Goal: Task Accomplishment & Management: Manage account settings

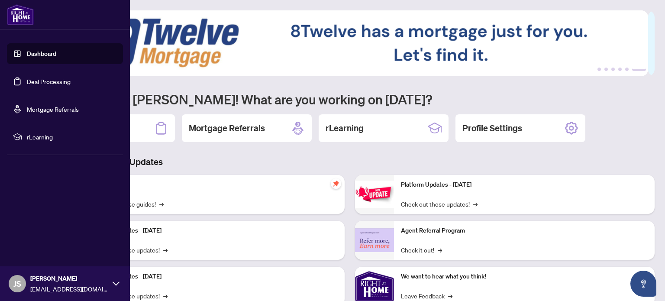
click at [48, 53] on link "Dashboard" at bounding box center [41, 54] width 29 height 8
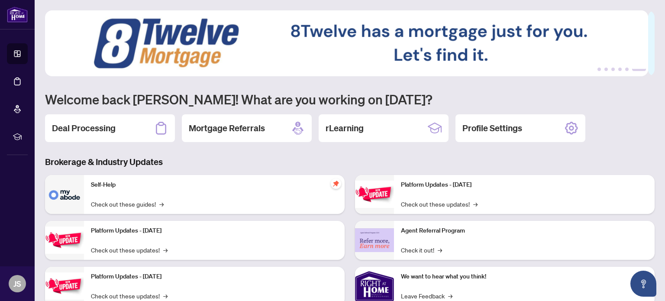
click at [170, 192] on div "Self-Help Check out these guides! →" at bounding box center [214, 194] width 261 height 39
click at [132, 190] on div "Self-Help Check out these guides! →" at bounding box center [214, 194] width 261 height 39
click at [103, 125] on h2 "Deal Processing" at bounding box center [84, 128] width 64 height 12
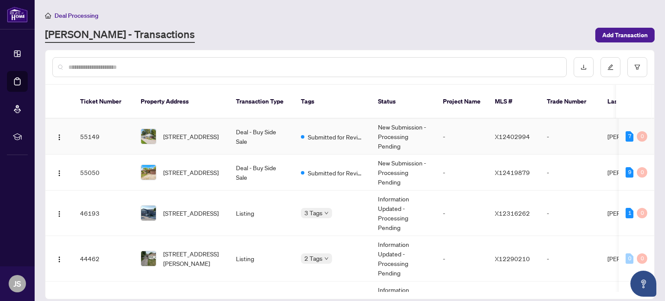
click at [288, 128] on td "Deal - Buy Side Sale" at bounding box center [261, 137] width 65 height 36
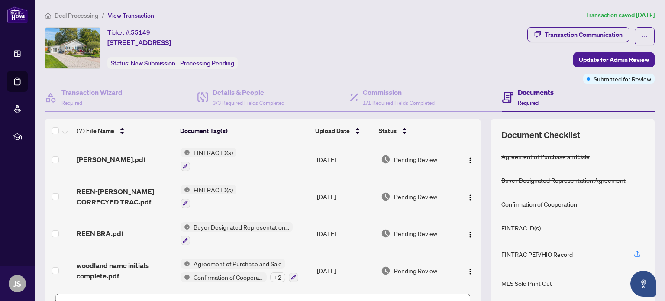
scroll to position [61, 0]
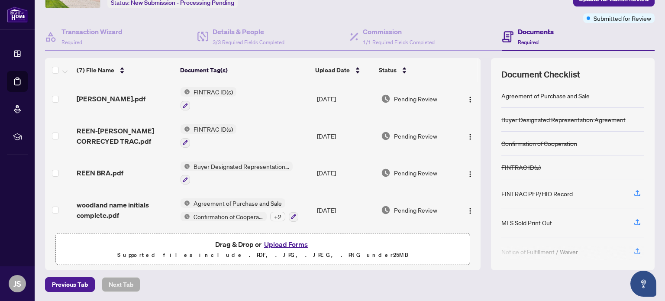
click at [295, 244] on button "Upload Forms" at bounding box center [286, 244] width 49 height 11
click at [295, 240] on button "Upload Forms" at bounding box center [286, 244] width 49 height 11
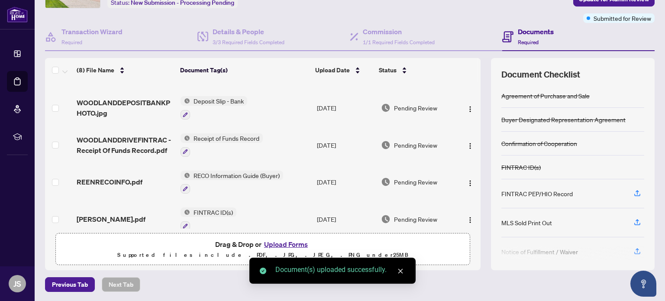
scroll to position [0, 0]
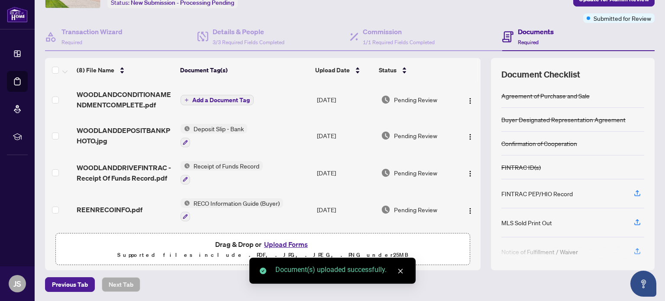
drag, startPoint x: 473, startPoint y: 191, endPoint x: 472, endPoint y: 81, distance: 110.4
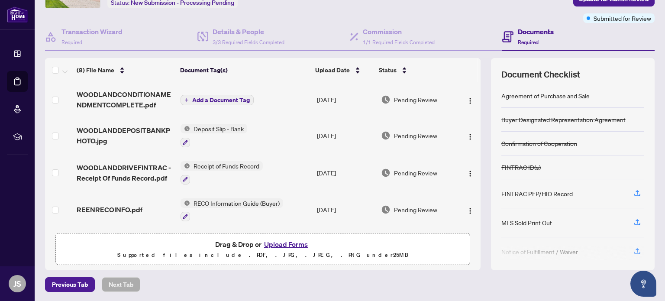
click at [214, 97] on span "Add a Document Tag" at bounding box center [221, 100] width 58 height 6
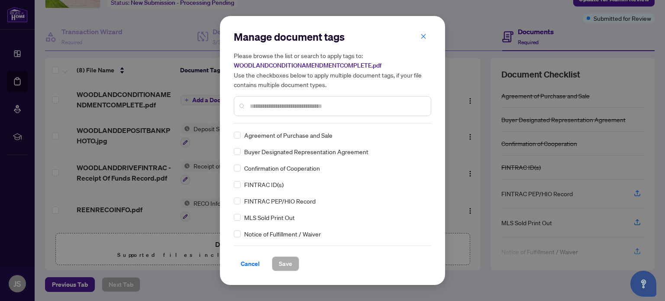
click at [295, 109] on input "text" at bounding box center [337, 106] width 174 height 10
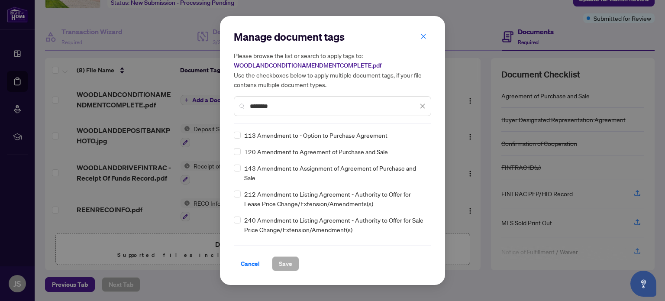
type input "********"
click at [285, 262] on span "Save" at bounding box center [285, 264] width 13 height 14
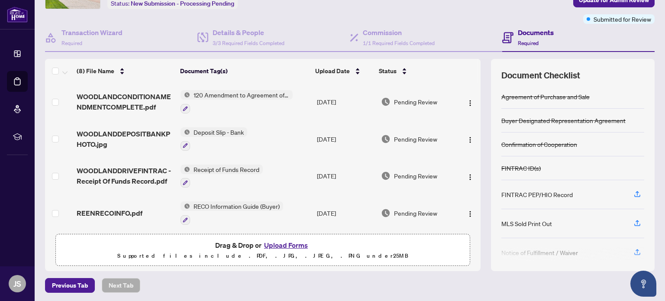
scroll to position [61, 0]
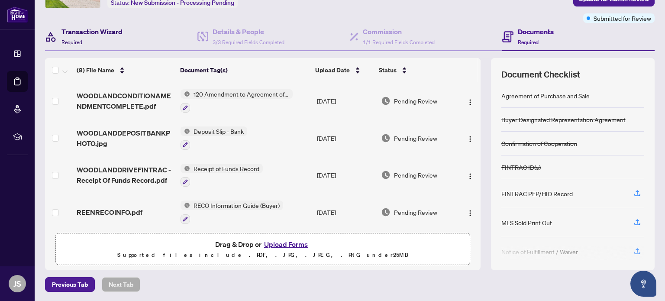
click at [118, 30] on h4 "Transaction Wizard" at bounding box center [91, 31] width 61 height 10
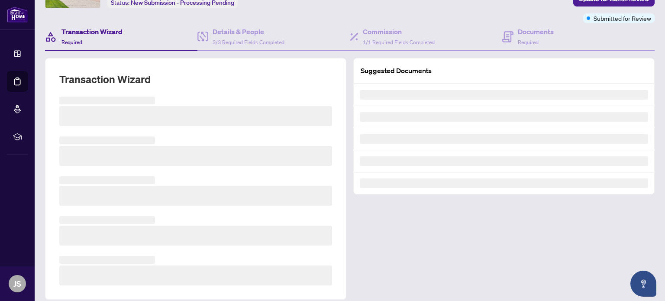
scroll to position [61, 0]
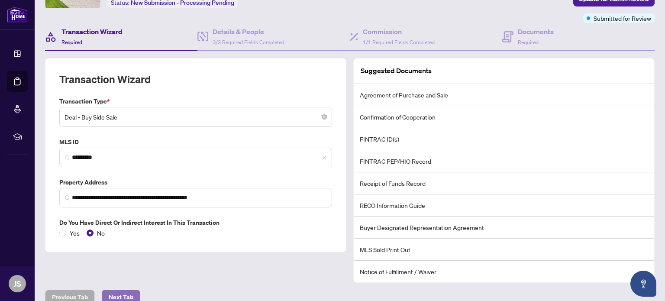
click at [116, 295] on span "Next Tab" at bounding box center [121, 297] width 25 height 14
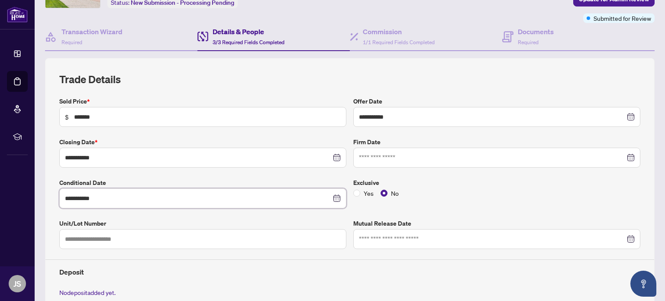
drag, startPoint x: 100, startPoint y: 198, endPoint x: 46, endPoint y: 199, distance: 54.1
click at [46, 199] on div "**********" at bounding box center [350, 202] width 610 height 289
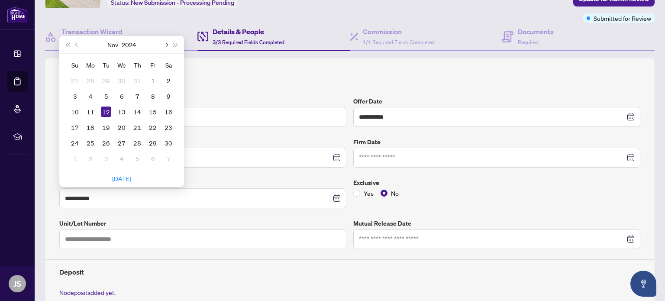
click at [166, 43] on span "Next month (PageDown)" at bounding box center [166, 44] width 4 height 4
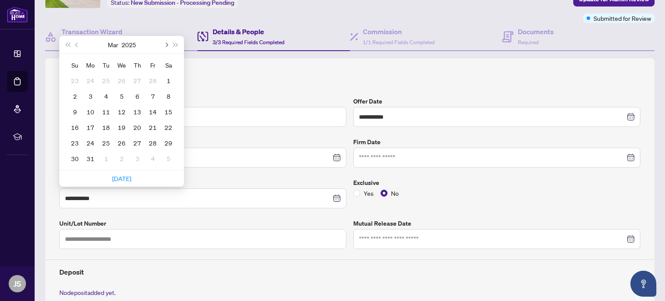
click at [166, 43] on span "Next month (PageDown)" at bounding box center [166, 44] width 4 height 4
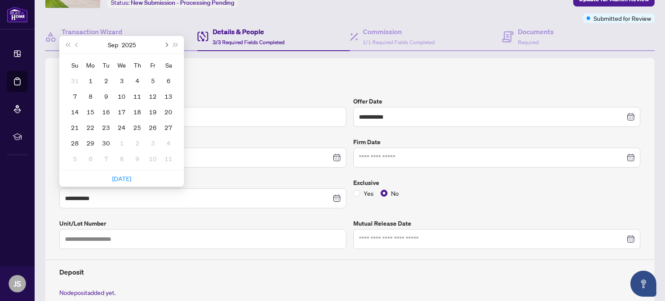
click at [166, 43] on span "Next month (PageDown)" at bounding box center [166, 44] width 4 height 4
click at [78, 43] on span "Previous month (PageUp)" at bounding box center [77, 44] width 4 height 4
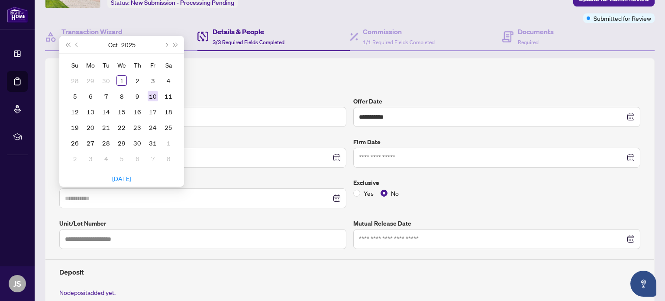
type input "**********"
click at [155, 93] on div "10" at bounding box center [153, 96] width 10 height 10
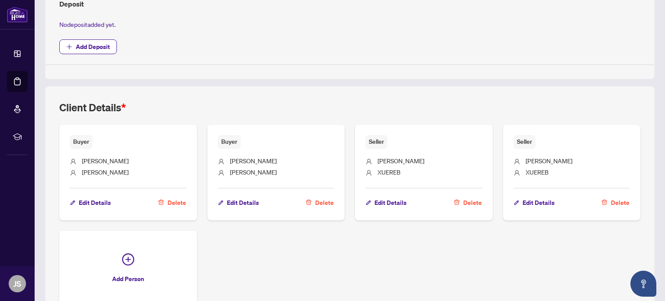
scroll to position [380, 0]
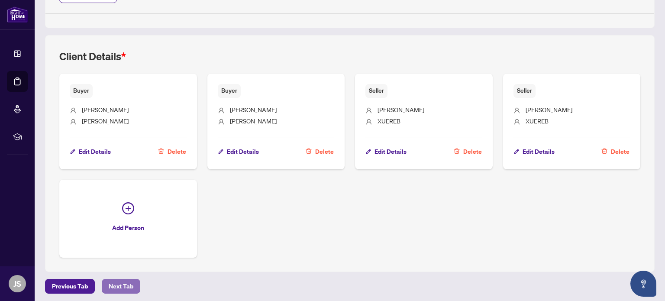
click at [131, 280] on span "Next Tab" at bounding box center [121, 286] width 25 height 14
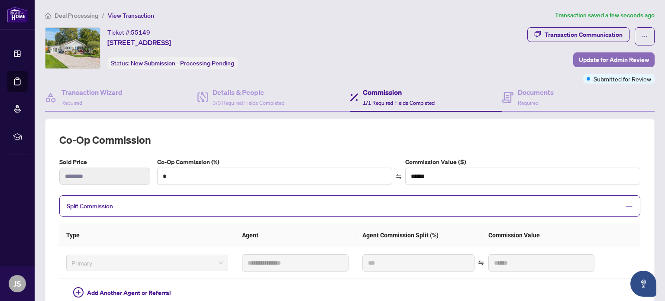
click at [611, 57] on span "Update for Admin Review" at bounding box center [614, 60] width 70 height 14
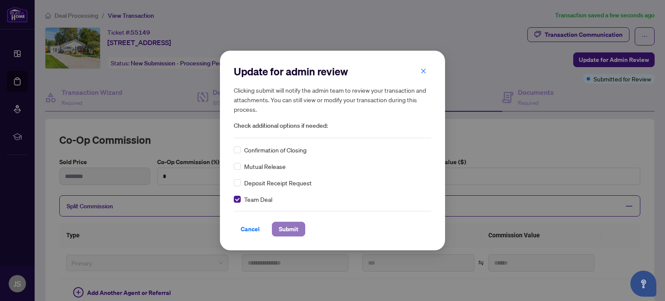
click at [289, 227] on span "Submit" at bounding box center [288, 229] width 19 height 14
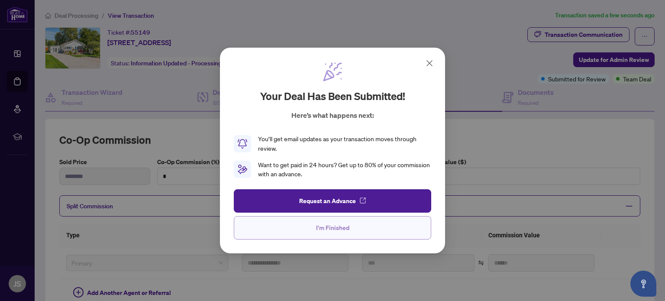
click at [342, 226] on span "I'm Finished" at bounding box center [332, 228] width 33 height 14
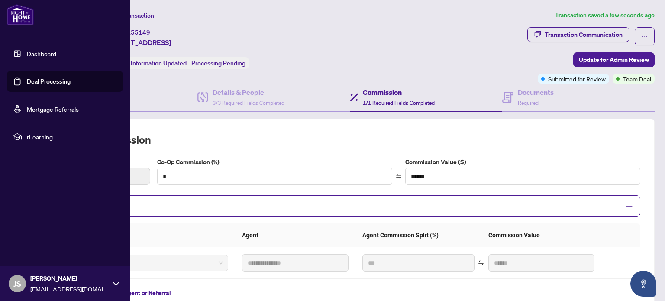
click at [36, 52] on link "Dashboard" at bounding box center [41, 54] width 29 height 8
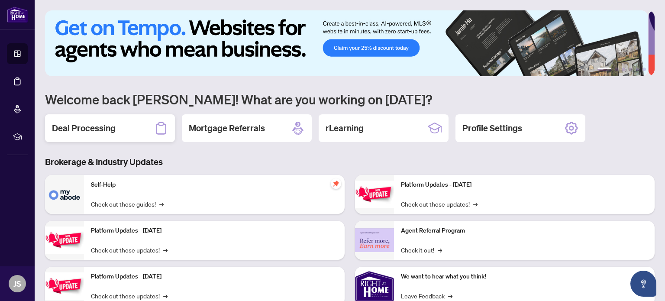
click at [97, 125] on h2 "Deal Processing" at bounding box center [84, 128] width 64 height 12
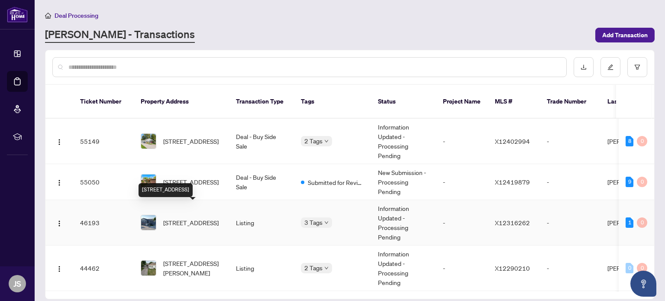
click at [201, 218] on span "[STREET_ADDRESS]" at bounding box center [190, 223] width 55 height 10
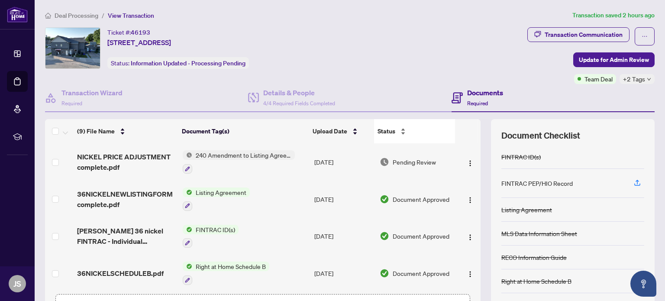
click at [430, 136] on div "Status" at bounding box center [415, 131] width 74 height 10
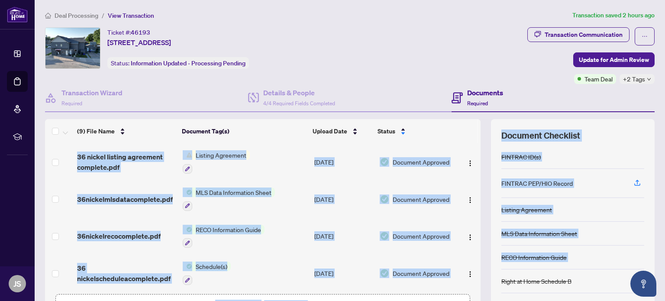
drag, startPoint x: 474, startPoint y: 171, endPoint x: 495, endPoint y: 284, distance: 115.0
click at [495, 284] on div "(9) File Name Document Tag(s) Upload Date Status 36 nickel listing agreement co…" at bounding box center [350, 225] width 610 height 212
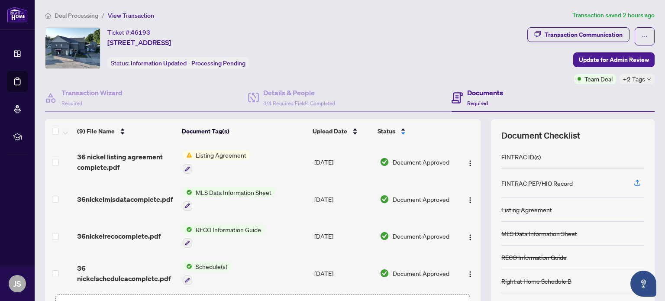
click at [404, 69] on div "Ticket #: 46193 [STREET_ADDRESS] Status: Information Updated - Processing Pendi…" at bounding box center [284, 55] width 482 height 57
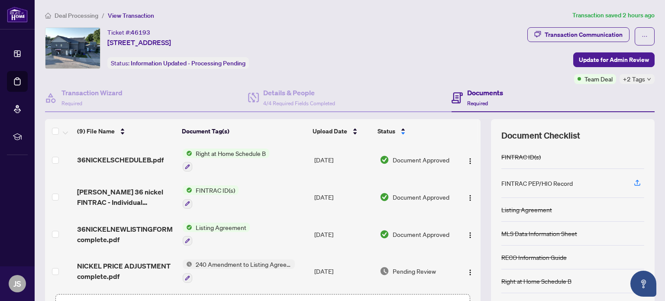
click at [187, 259] on img at bounding box center [188, 264] width 10 height 10
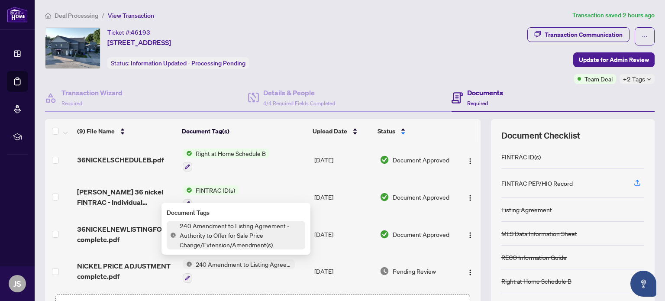
click at [187, 259] on img at bounding box center [188, 264] width 10 height 10
